Goal: Transaction & Acquisition: Book appointment/travel/reservation

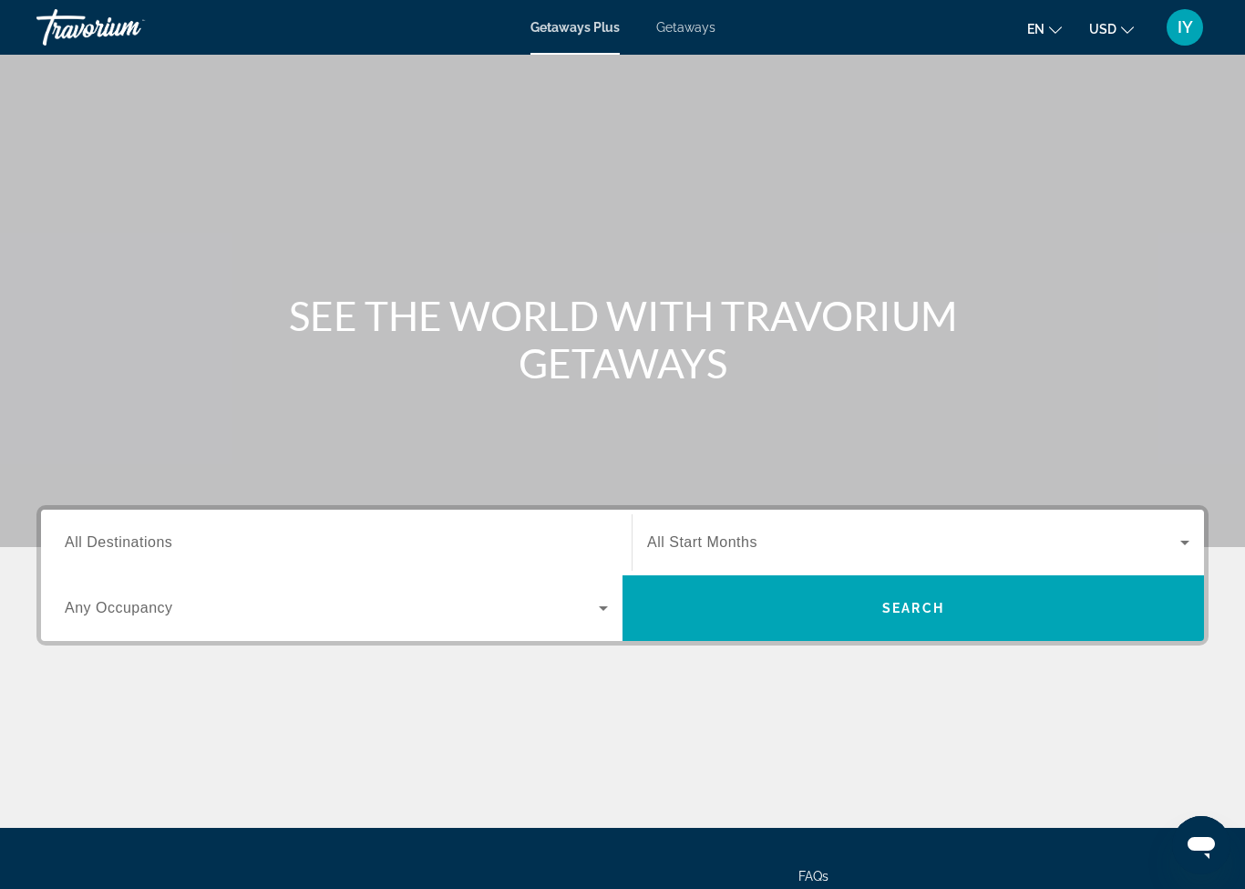
click at [371, 533] on input "Destination All Destinations" at bounding box center [336, 543] width 543 height 22
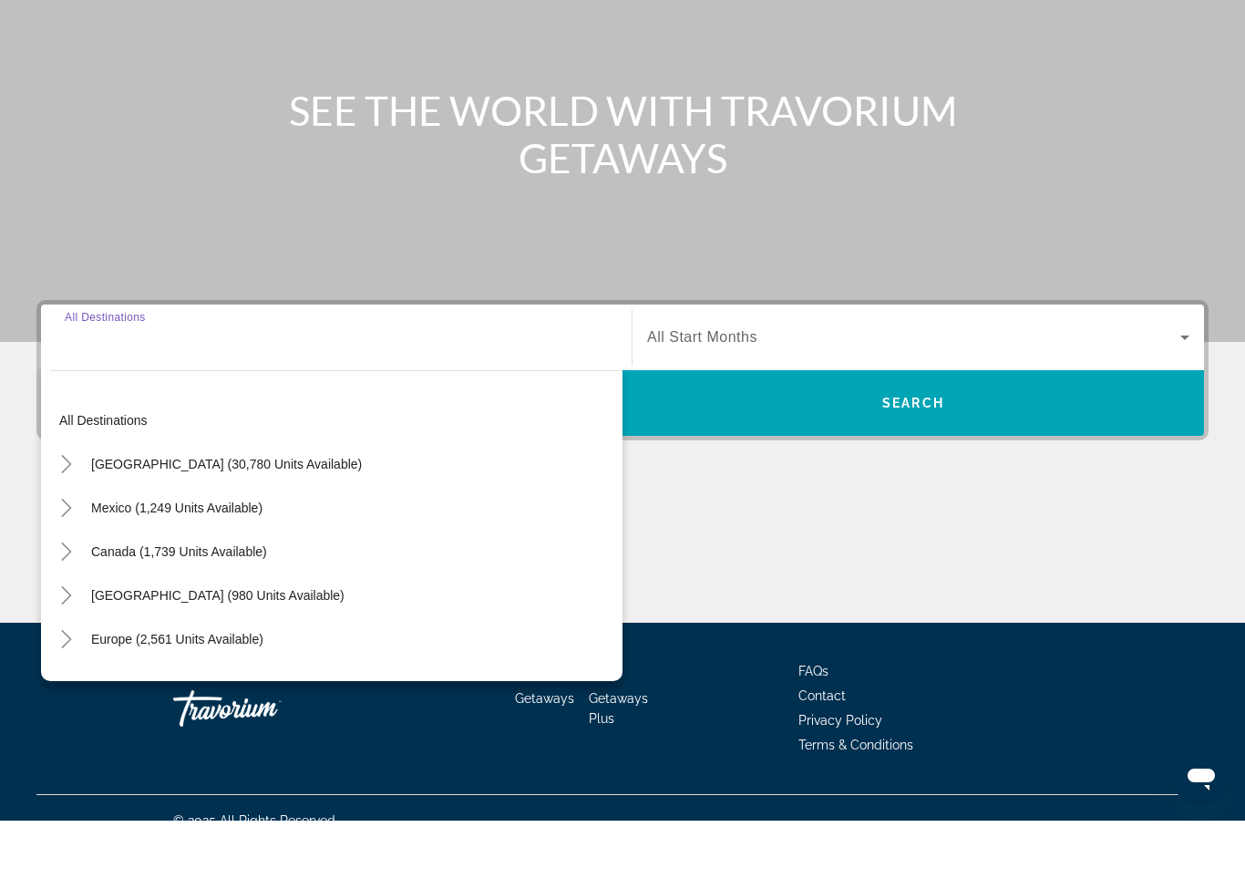
scroll to position [161, 0]
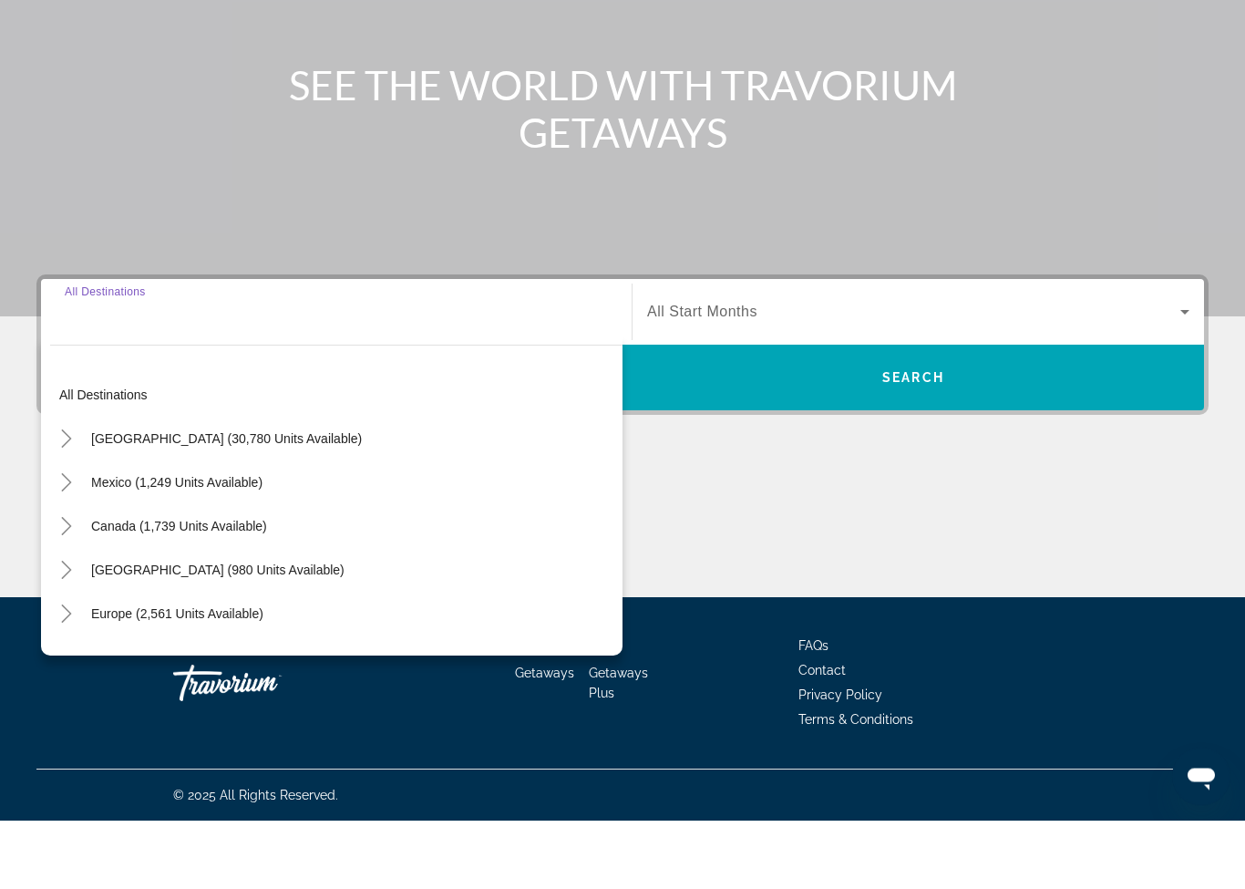
click at [271, 501] on span "[GEOGRAPHIC_DATA] (30,780 units available)" at bounding box center [226, 508] width 271 height 15
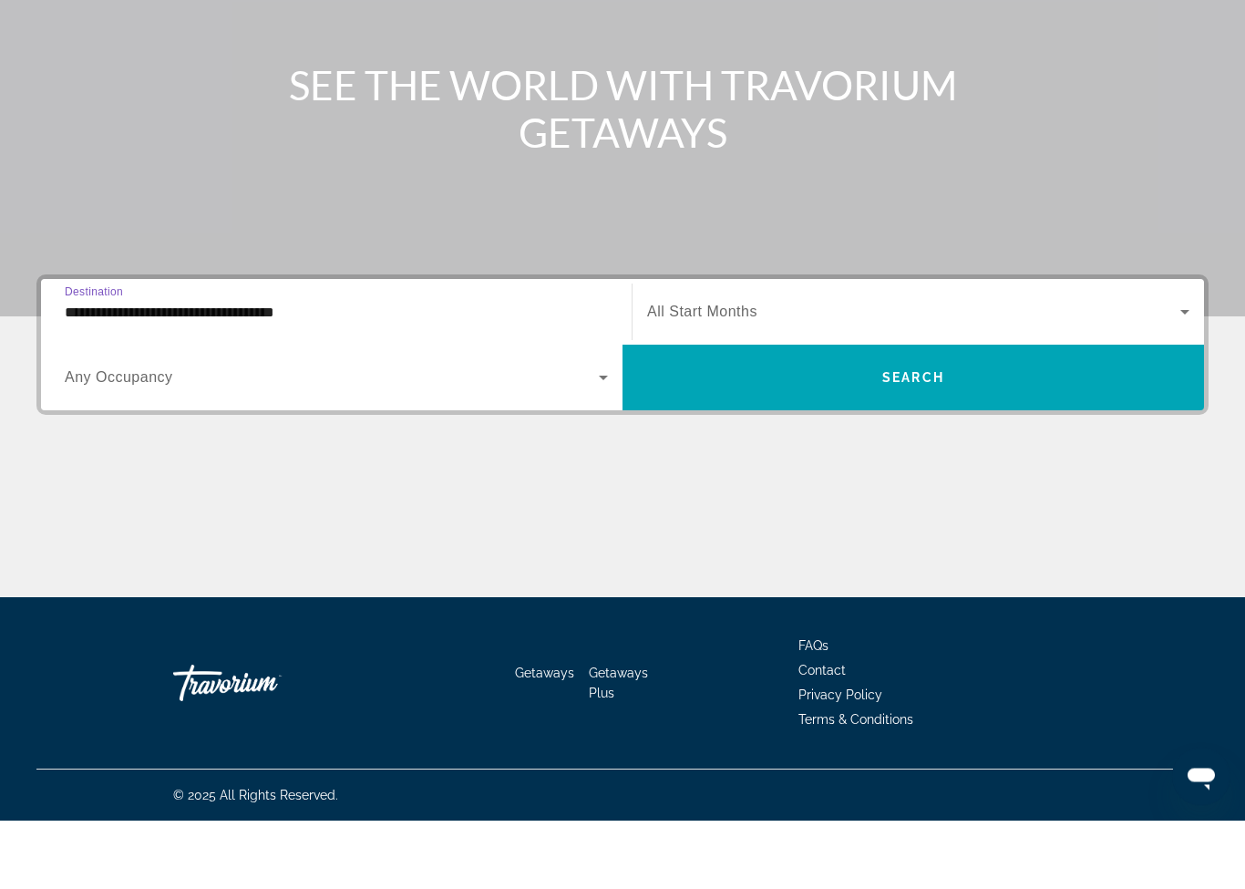
scroll to position [162, 0]
click at [290, 355] on div "**********" at bounding box center [336, 381] width 543 height 52
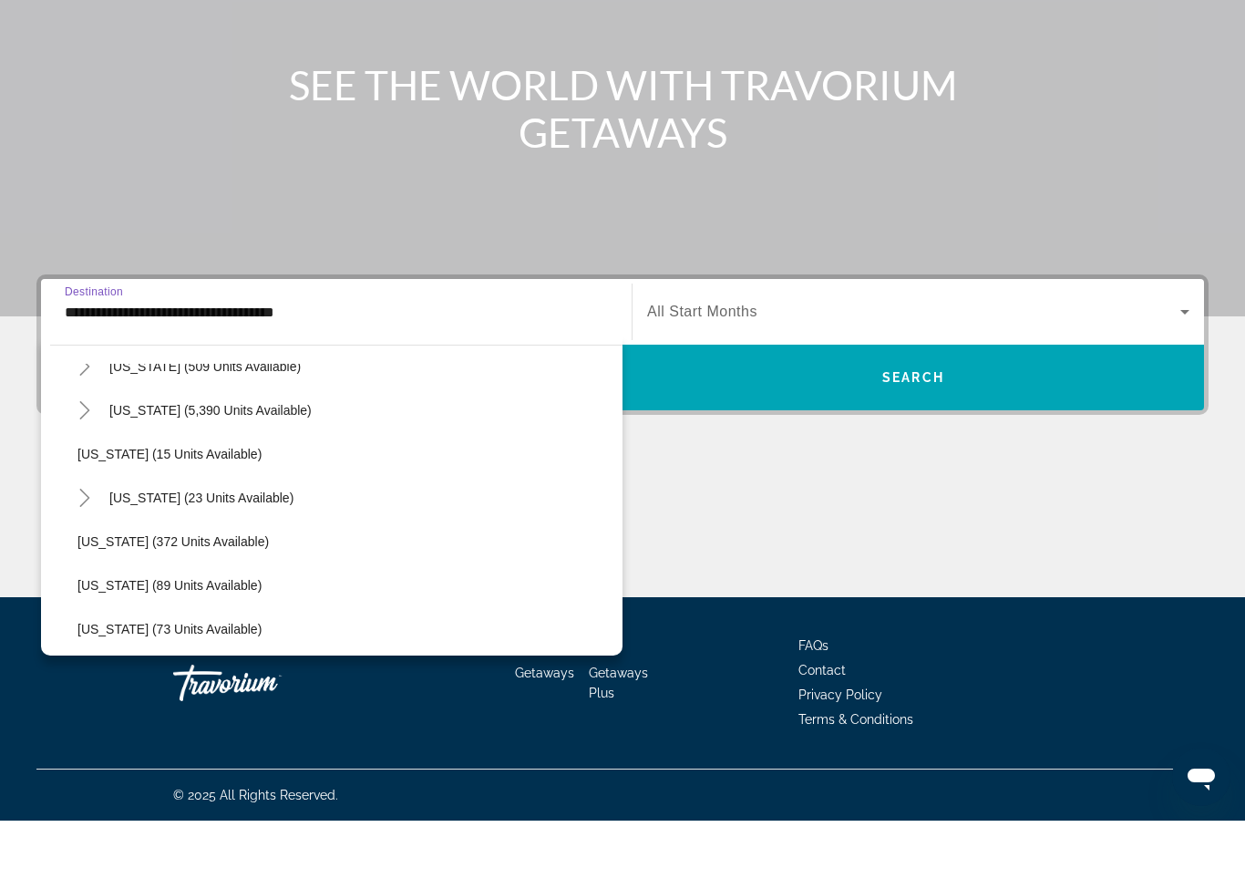
scroll to position [245, 0]
click at [240, 473] on span "[US_STATE] (5,390 units available)" at bounding box center [210, 480] width 202 height 15
type input "**********"
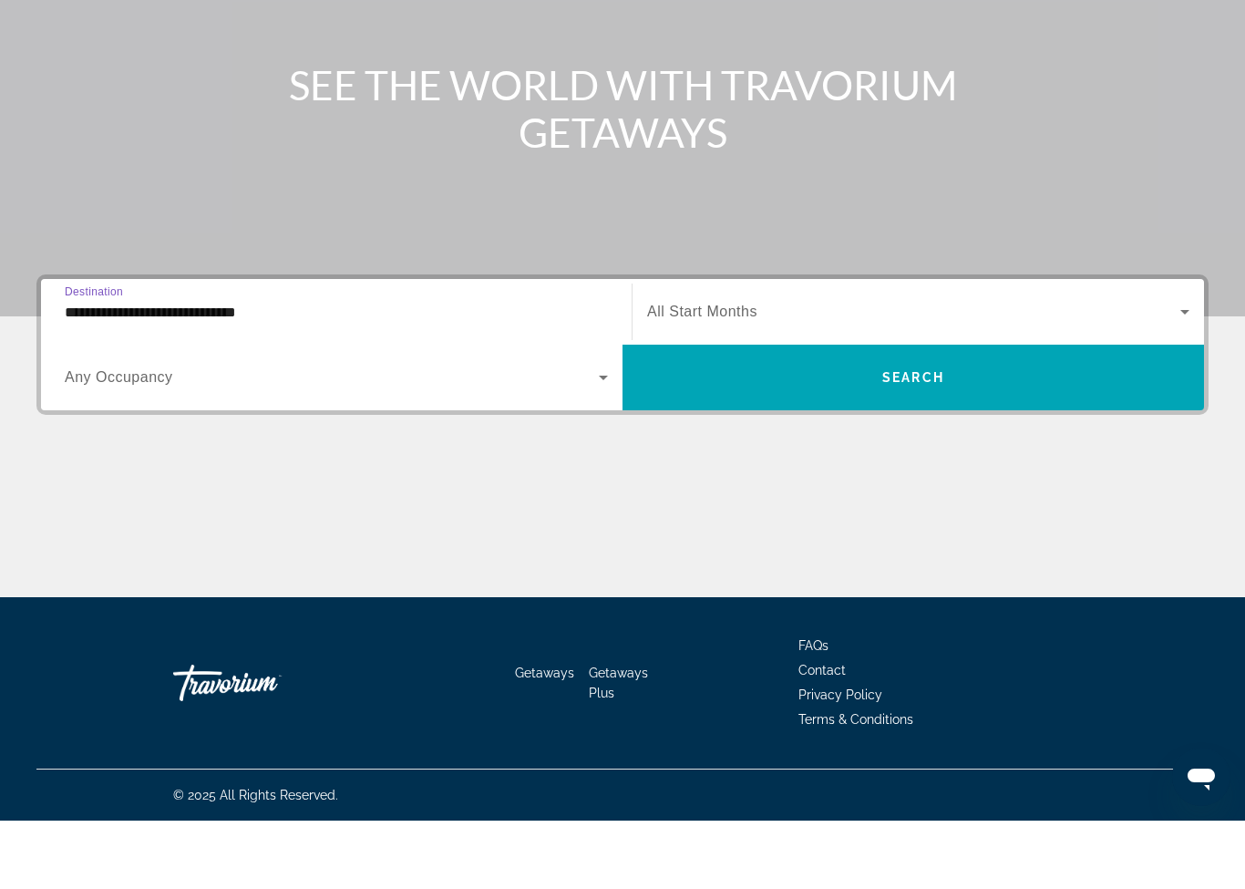
click at [361, 435] on span "Search widget" at bounding box center [332, 446] width 534 height 22
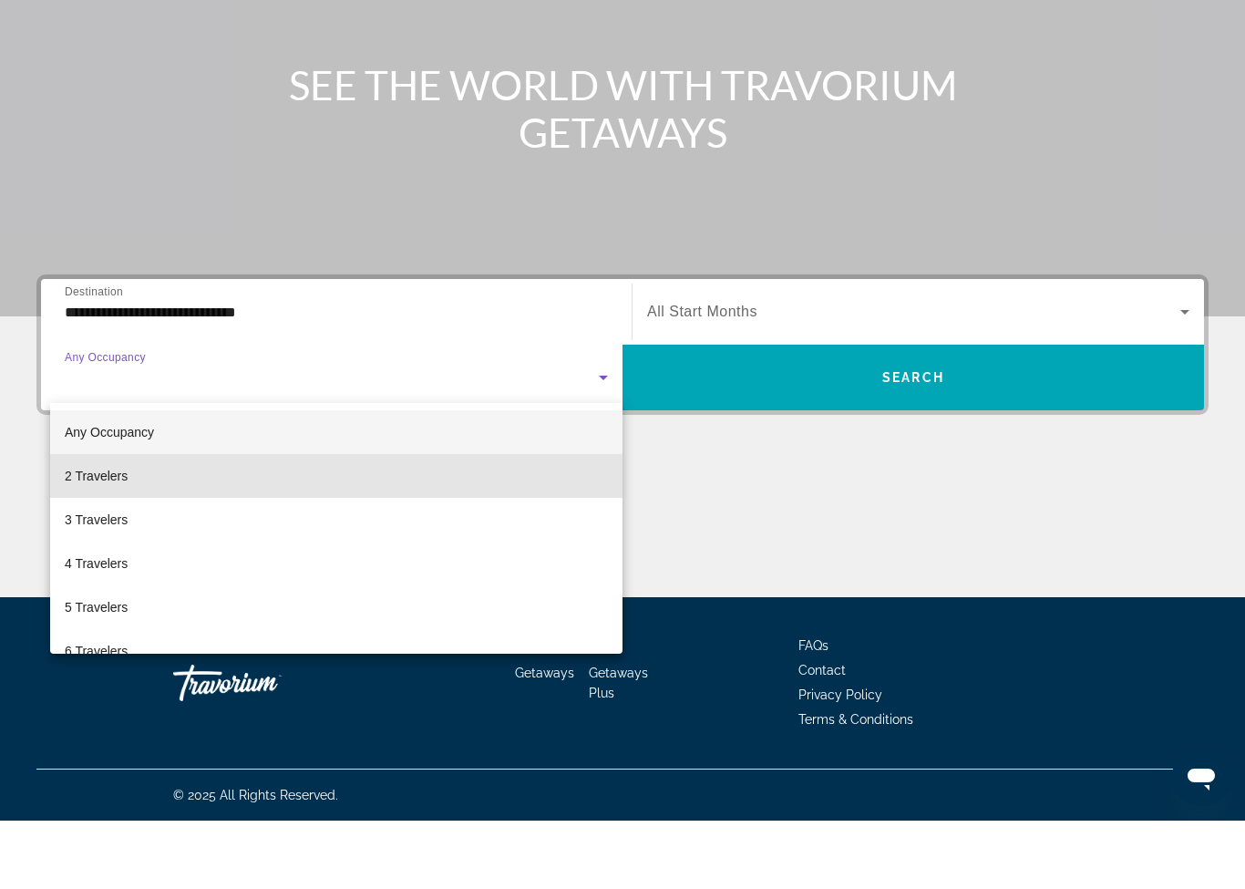
click at [252, 522] on mat-option "2 Travelers" at bounding box center [336, 544] width 573 height 44
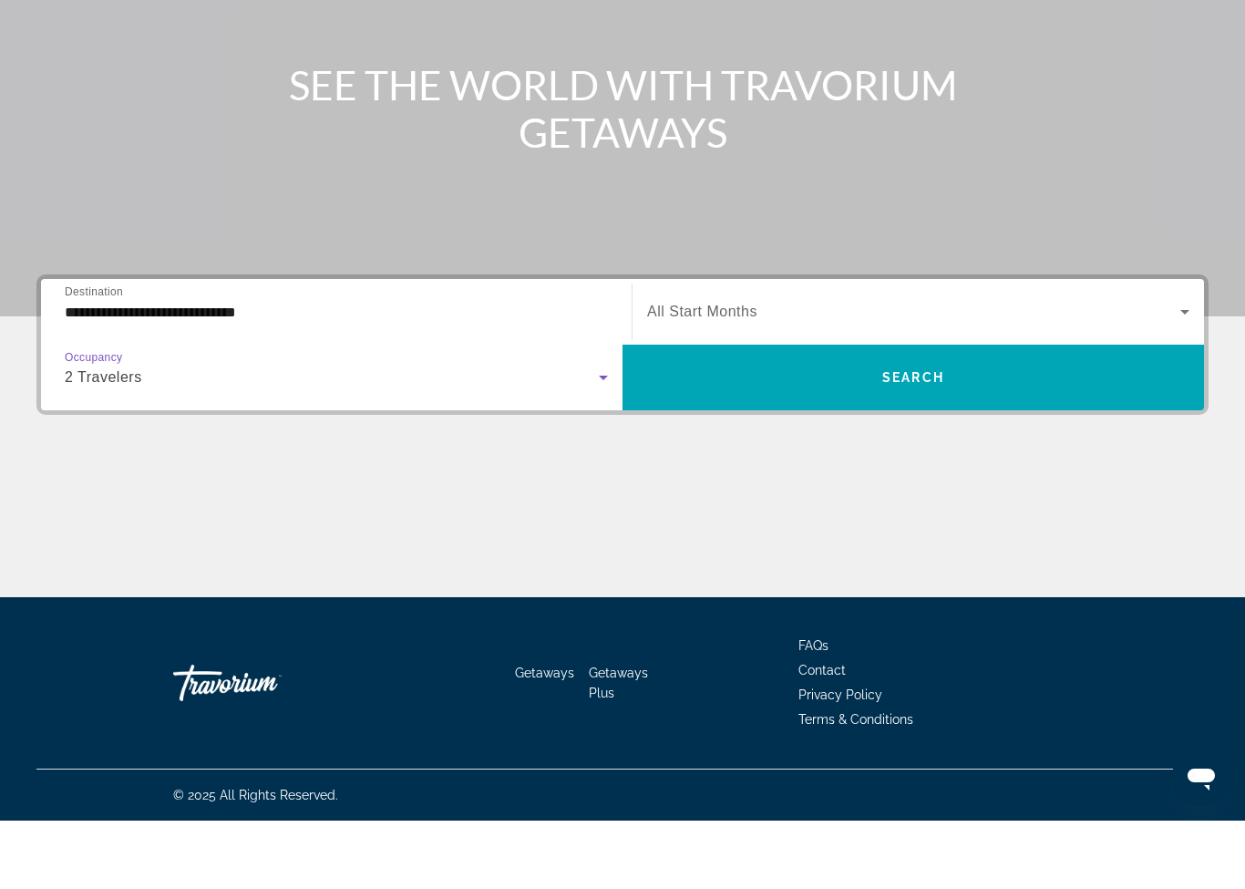
click at [893, 424] on span "Search widget" at bounding box center [914, 446] width 582 height 44
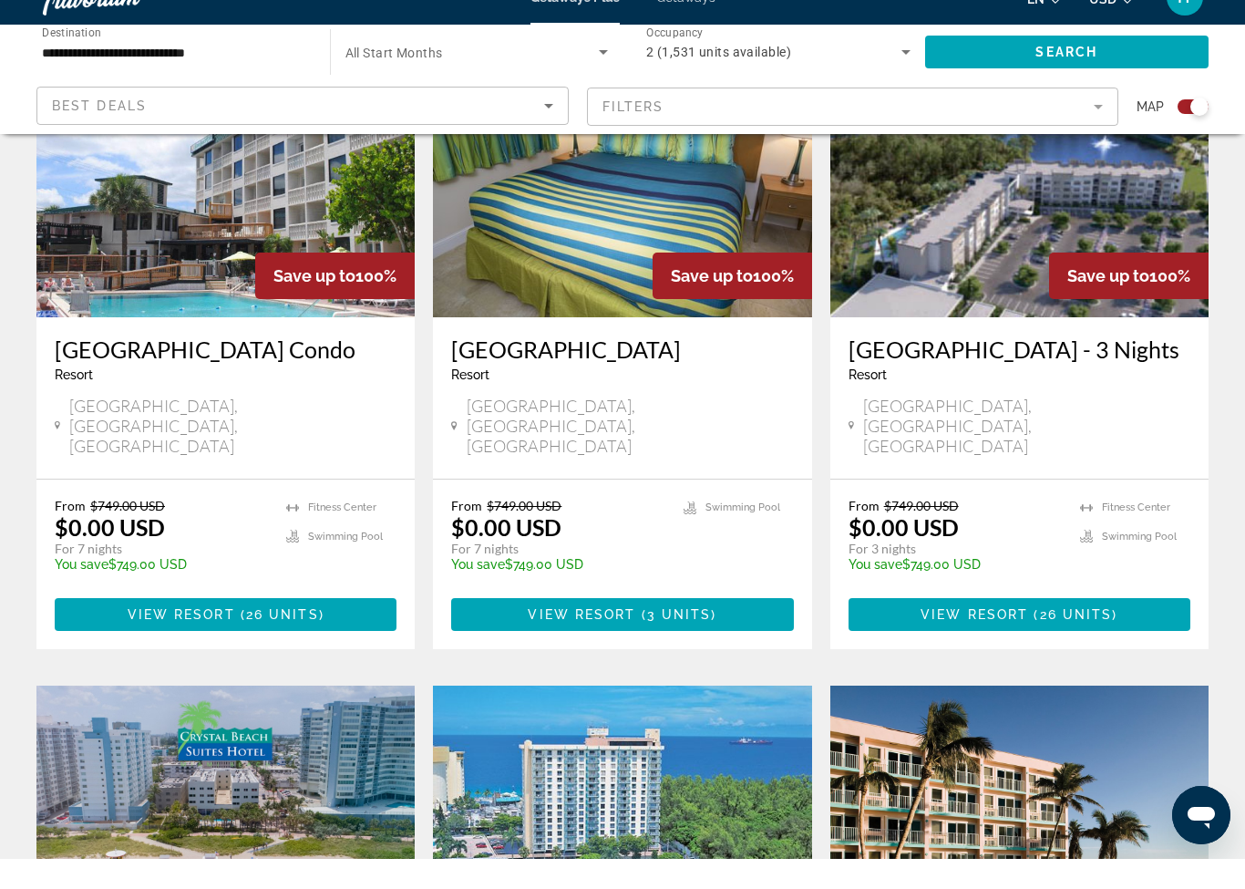
scroll to position [757, 0]
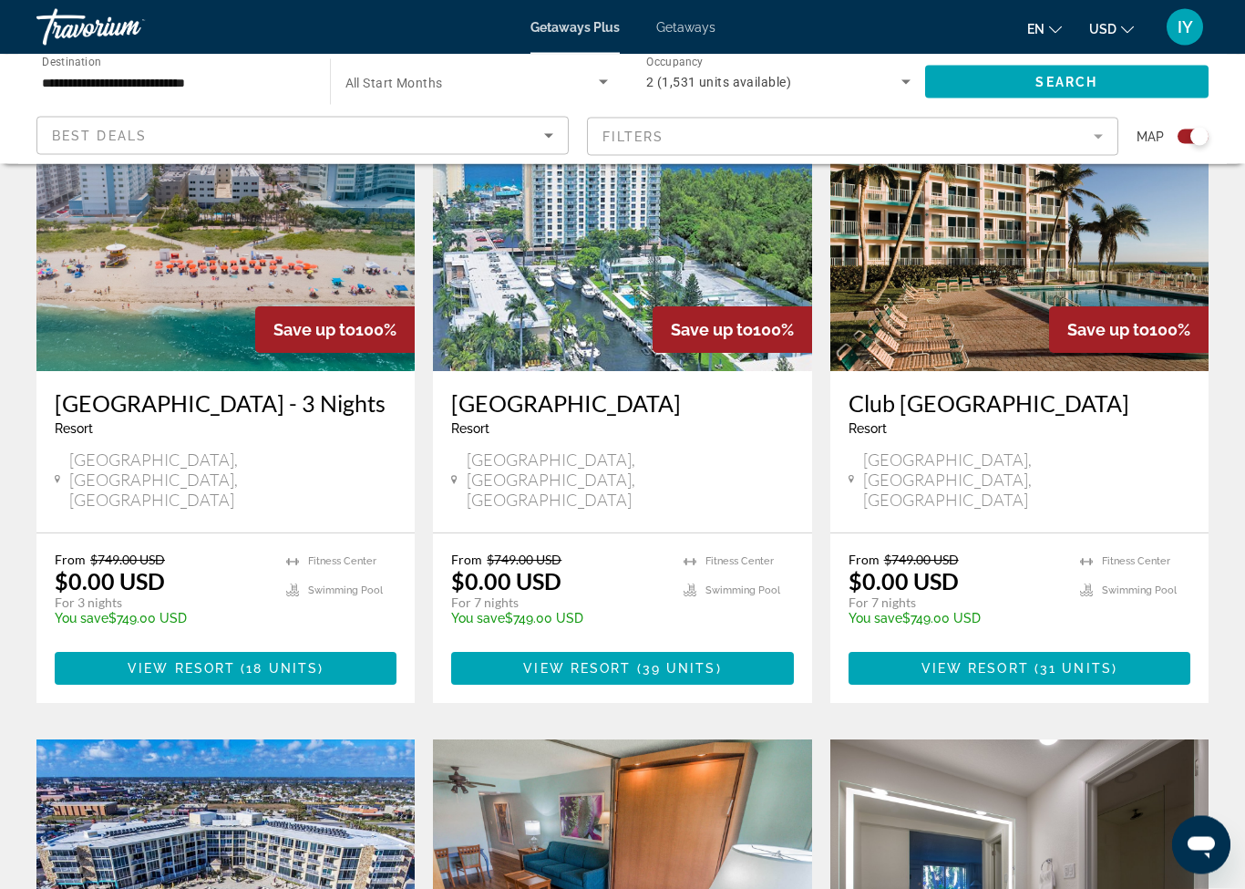
click at [281, 662] on span "18 units" at bounding box center [282, 669] width 72 height 15
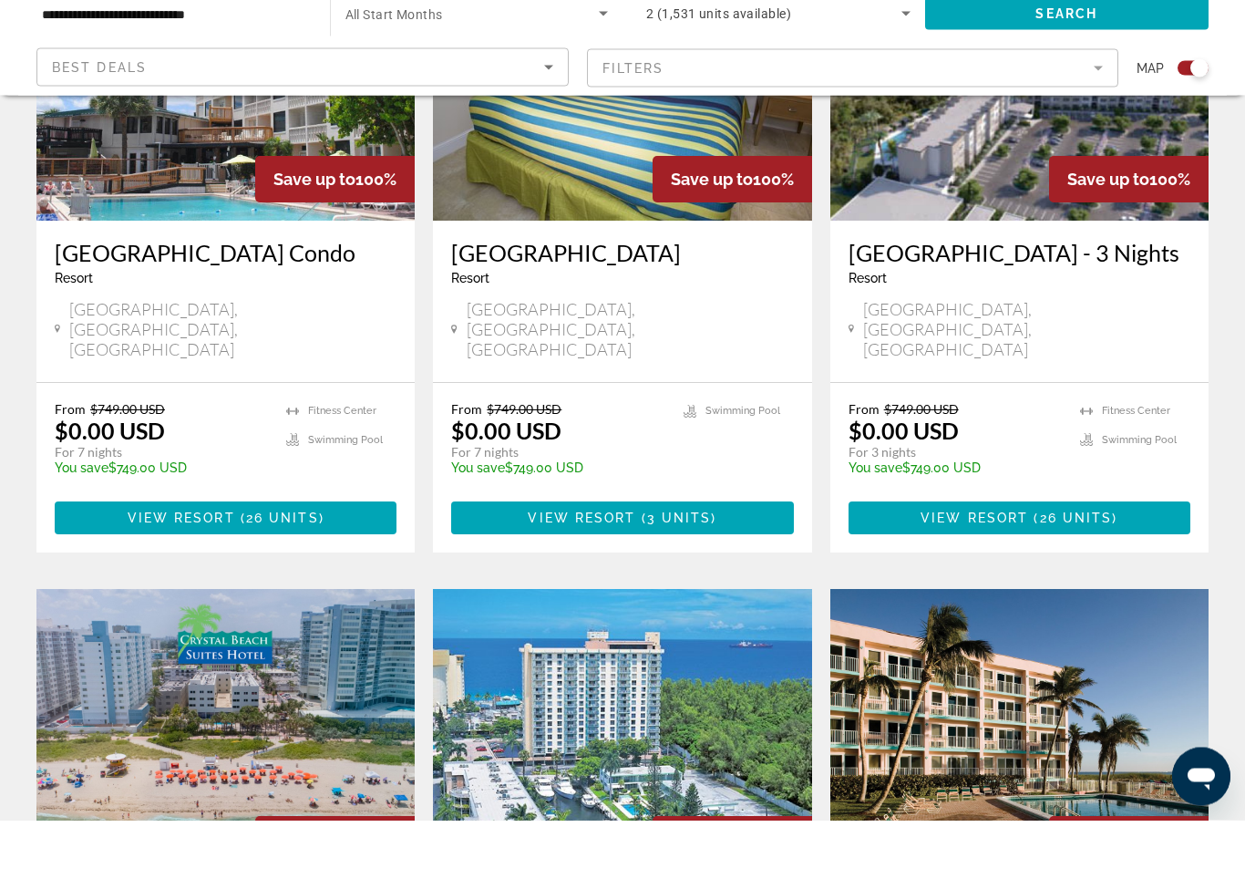
scroll to position [796, 0]
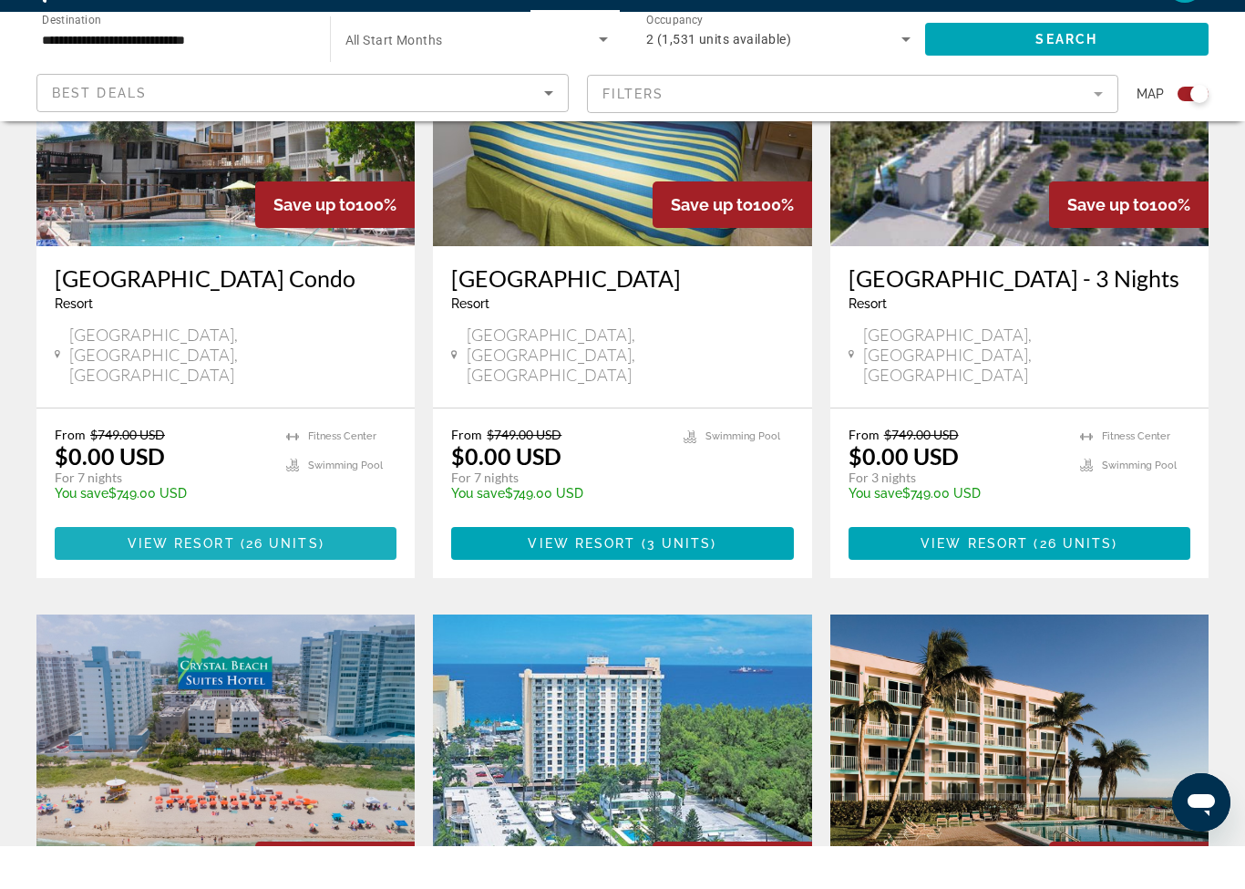
click at [251, 579] on span "26 units" at bounding box center [282, 586] width 73 height 15
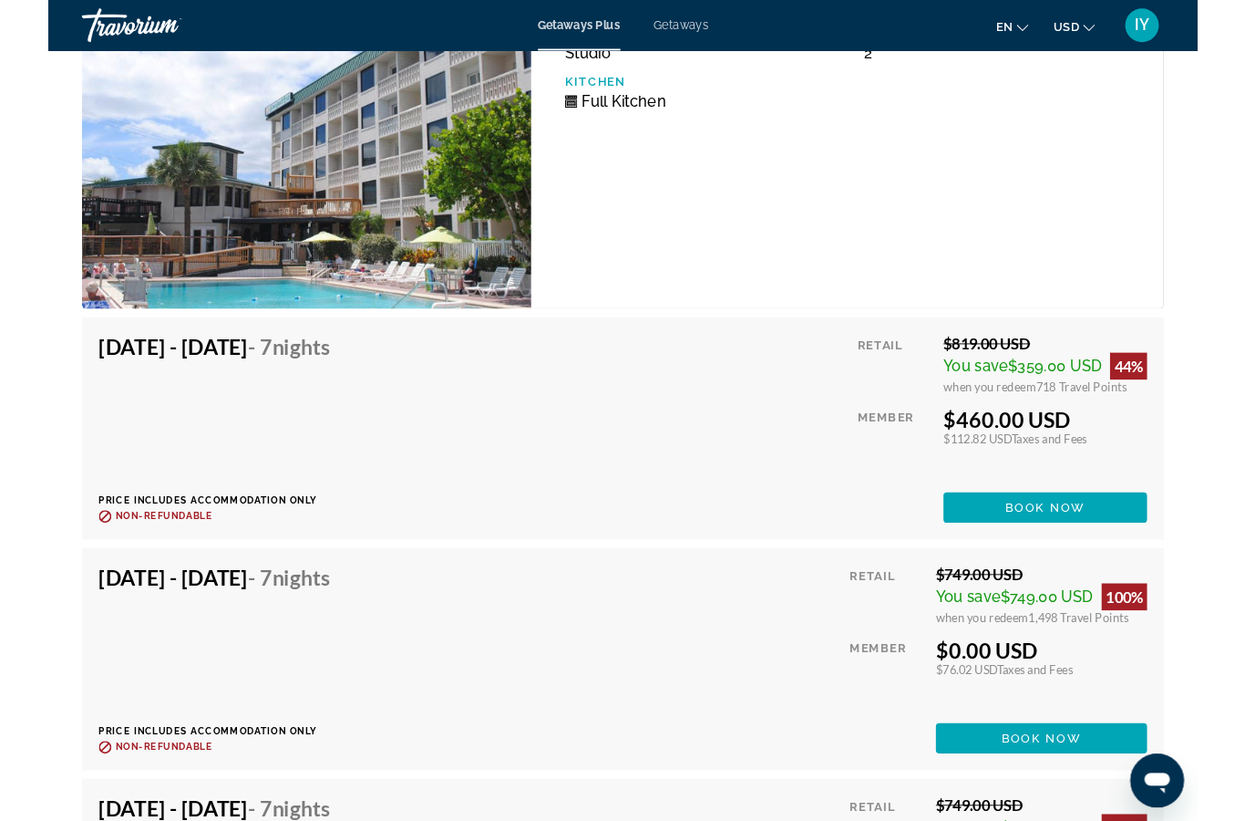
scroll to position [3618, 0]
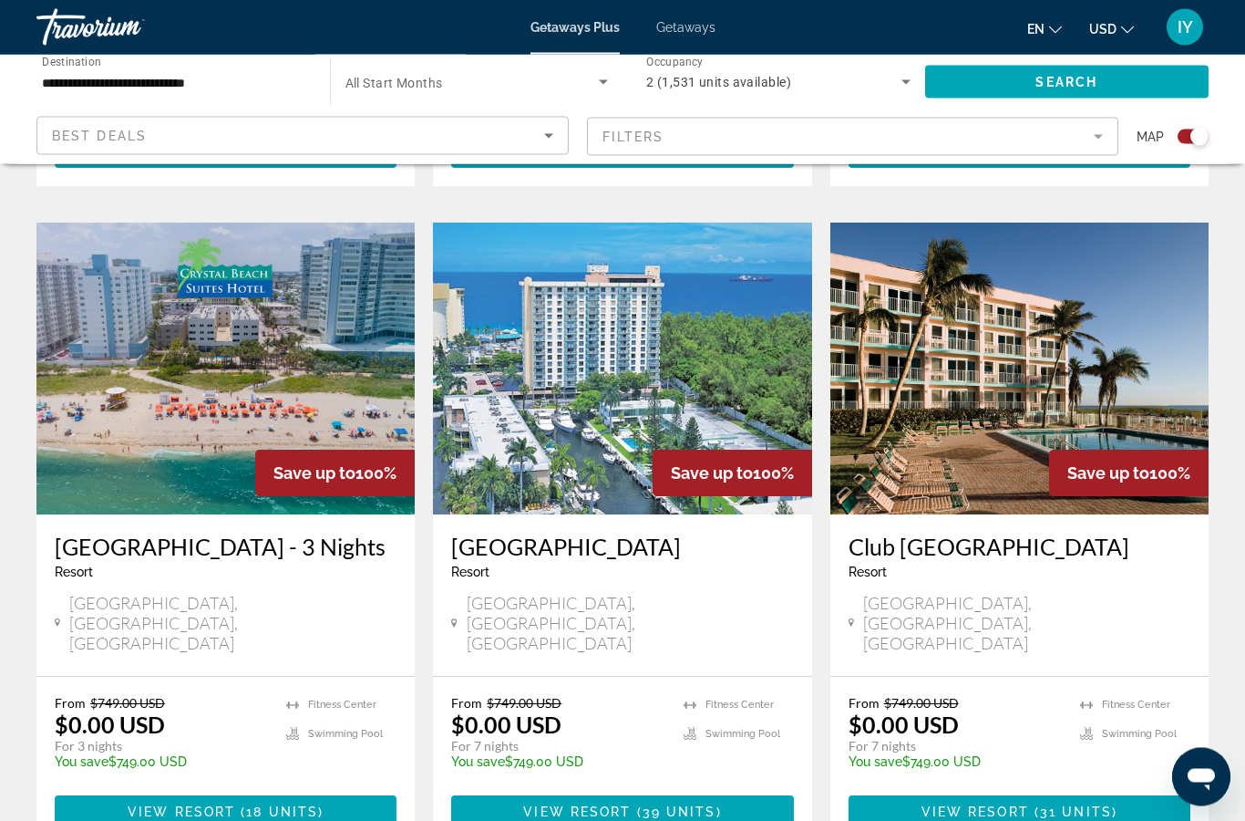
scroll to position [1231, 0]
click at [1079, 804] on span "31 units" at bounding box center [1076, 811] width 72 height 15
